Goal: Task Accomplishment & Management: Manage account settings

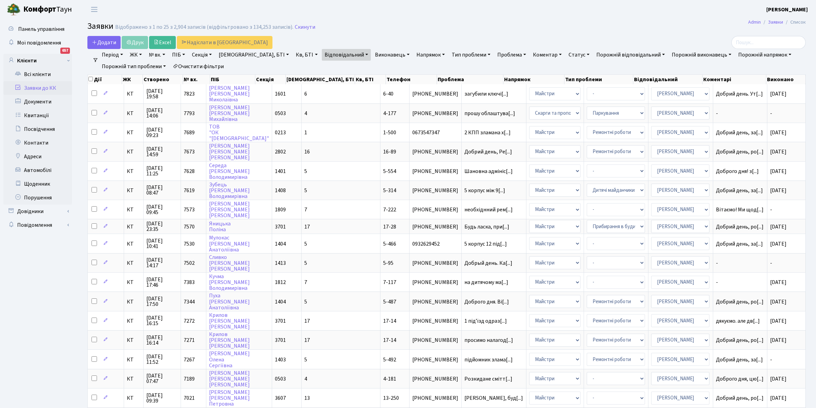
select select "25"
click at [199, 65] on link "Очистити фільтри" at bounding box center [198, 67] width 57 height 12
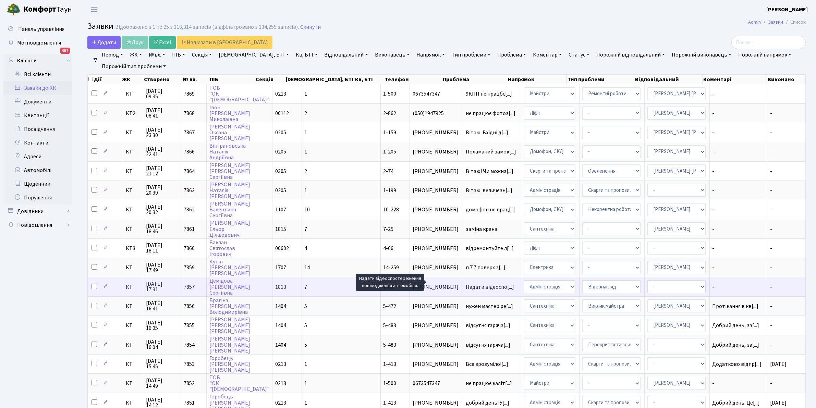
click at [466, 283] on span "Надати відеоспо[...]" at bounding box center [490, 287] width 48 height 8
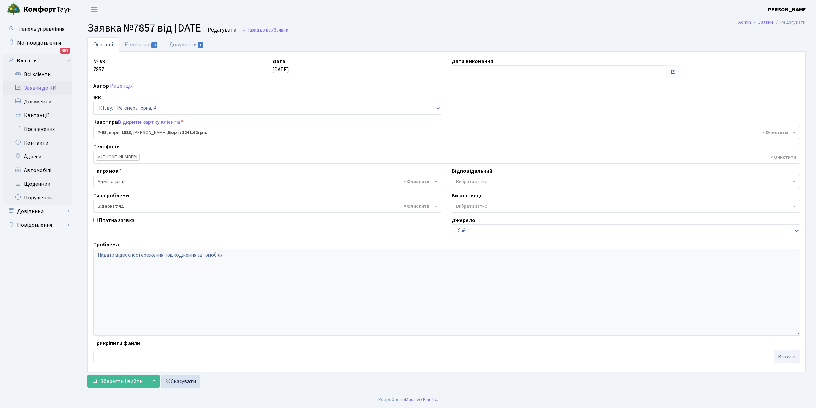
select select "5094"
select select "45"
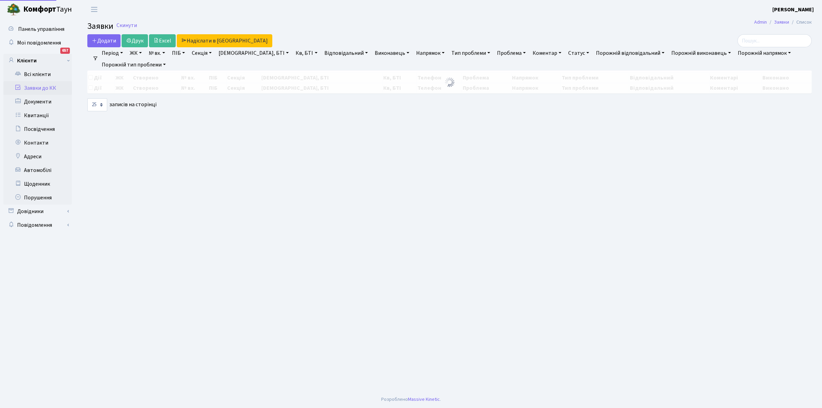
select select "25"
